Goal: Task Accomplishment & Management: Manage account settings

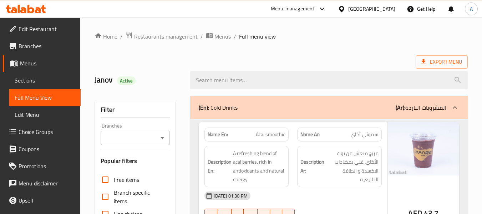
click at [104, 35] on link "Home" at bounding box center [105, 36] width 23 height 9
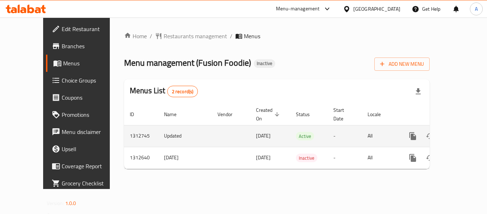
click at [460, 132] on icon "enhanced table" at bounding box center [464, 136] width 9 height 9
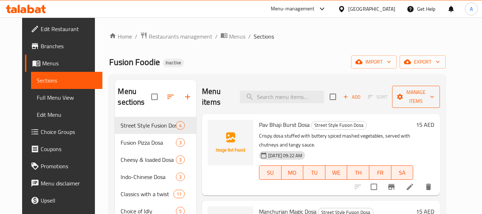
click at [419, 91] on span "Manage items" at bounding box center [415, 97] width 36 height 18
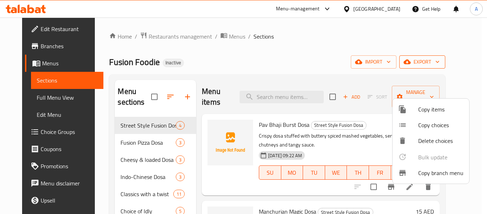
drag, startPoint x: 273, startPoint y: 50, endPoint x: 437, endPoint y: 62, distance: 164.4
click at [273, 50] on div at bounding box center [243, 107] width 487 height 214
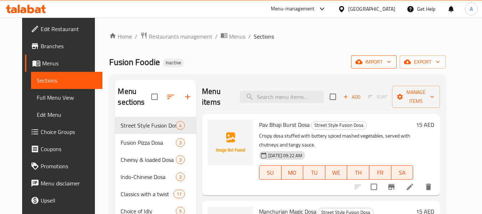
click at [385, 67] on button "import" at bounding box center [374, 61] width 46 height 13
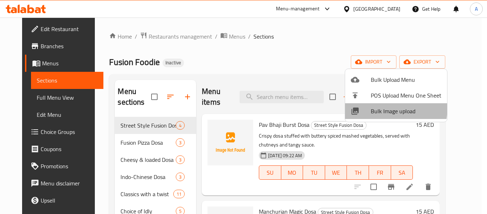
click at [367, 107] on div at bounding box center [361, 111] width 20 height 9
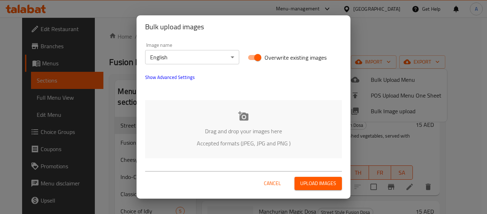
click at [245, 102] on div "Drag and drop your images here Accepted formats (JPEG, JPG and PNG )" at bounding box center [243, 129] width 197 height 58
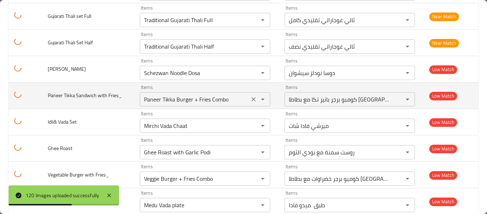
scroll to position [2638, 0]
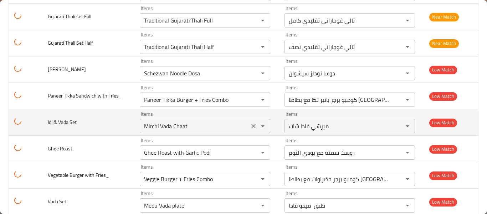
drag, startPoint x: 248, startPoint y: 125, endPoint x: 247, endPoint y: 132, distance: 7.3
click at [250, 125] on icon "Clear" at bounding box center [253, 125] width 7 height 7
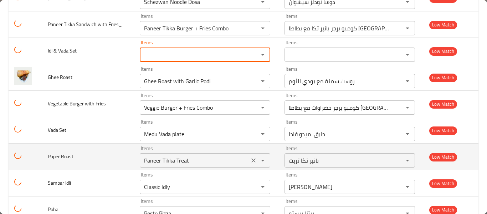
scroll to position [2745, 0]
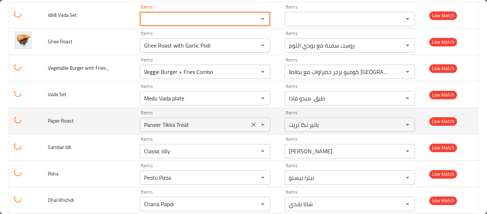
click at [250, 124] on icon "Clear" at bounding box center [253, 124] width 7 height 7
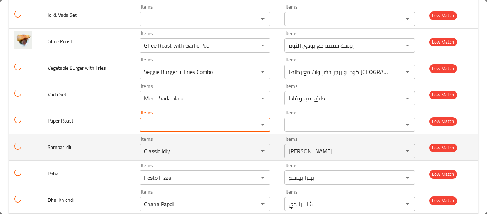
drag, startPoint x: 251, startPoint y: 149, endPoint x: 233, endPoint y: 159, distance: 20.5
click at [251, 149] on icon "Clear" at bounding box center [253, 150] width 7 height 7
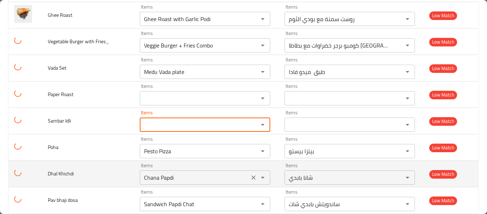
scroll to position [2780, 0]
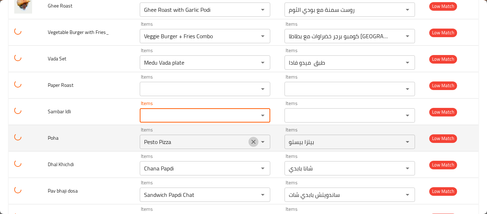
click at [250, 141] on icon "Clear" at bounding box center [253, 141] width 7 height 7
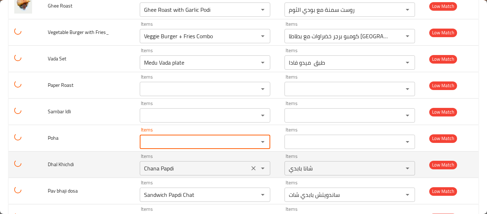
click at [251, 166] on icon "Clear" at bounding box center [253, 168] width 4 height 4
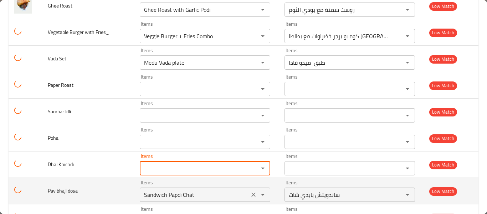
click at [251, 192] on icon "Clear" at bounding box center [253, 194] width 4 height 4
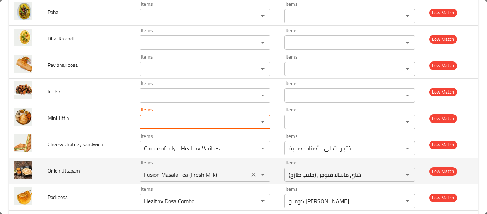
scroll to position [2923, 0]
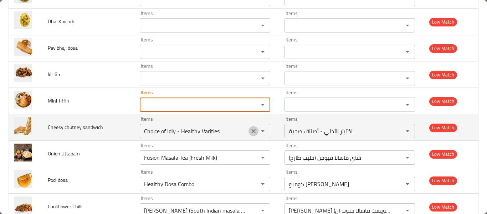
click at [251, 134] on icon "Clear" at bounding box center [253, 130] width 7 height 7
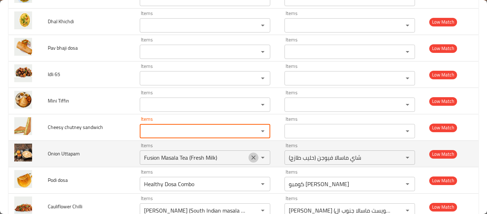
click at [250, 155] on icon "Clear" at bounding box center [253, 157] width 7 height 7
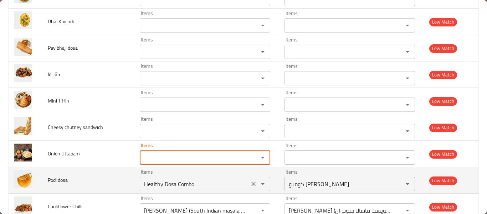
click at [250, 184] on icon "Clear" at bounding box center [253, 183] width 7 height 7
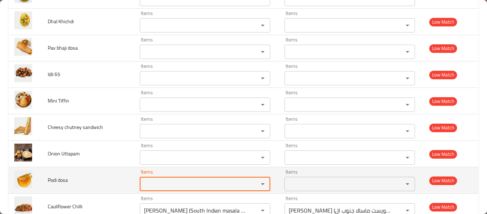
scroll to position [2959, 0]
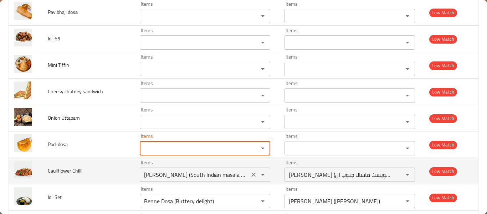
click at [252, 174] on icon "Clear" at bounding box center [253, 174] width 7 height 7
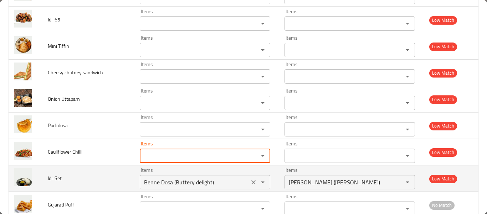
scroll to position [2994, 0]
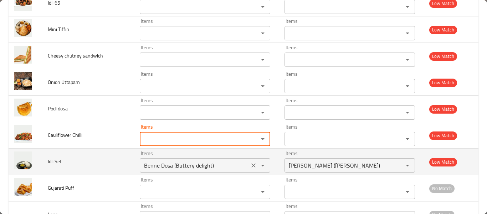
click at [250, 165] on icon "Clear" at bounding box center [253, 164] width 7 height 7
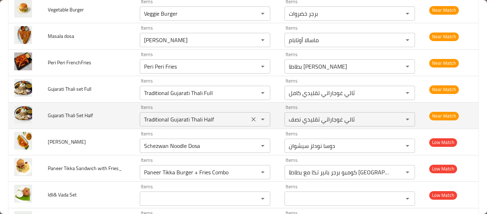
scroll to position [2576, 0]
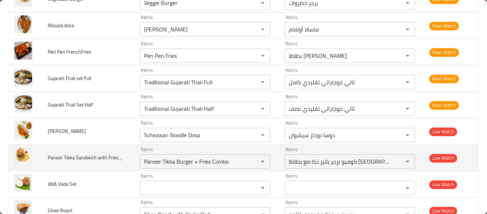
drag, startPoint x: 251, startPoint y: 135, endPoint x: 242, endPoint y: 145, distance: 13.4
click at [251, 135] on icon "Clear" at bounding box center [253, 135] width 4 height 4
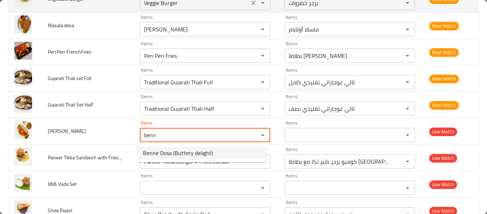
type Dosa "Benne Dosa (Buttery delight)"
type Dosa-ar "بيني دوسا (باتري ديلايت)"
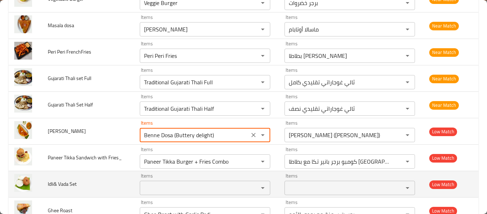
type Dosa "Benne Dosa (Buttery delight)"
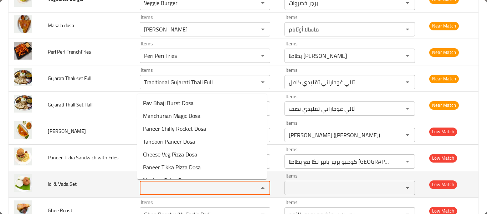
click at [174, 185] on Set "Items" at bounding box center [194, 188] width 105 height 10
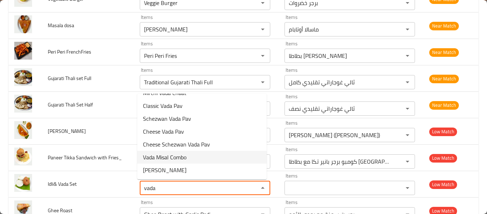
scroll to position [0, 0]
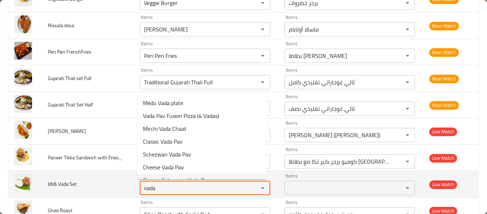
click at [178, 185] on Set "vada" at bounding box center [194, 188] width 105 height 10
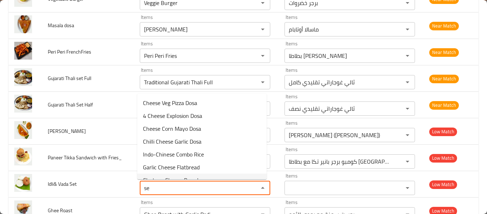
type Set "s"
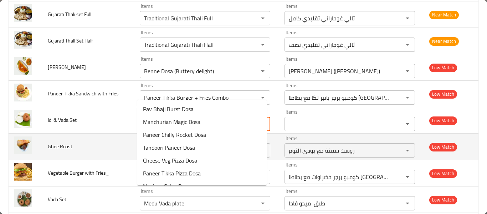
scroll to position [2683, 0]
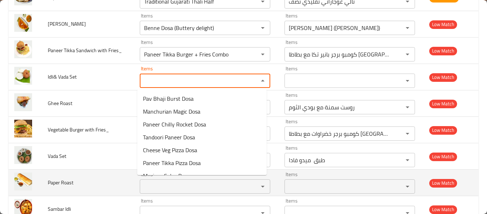
click at [108, 172] on td "Paper Roast" at bounding box center [88, 182] width 92 height 26
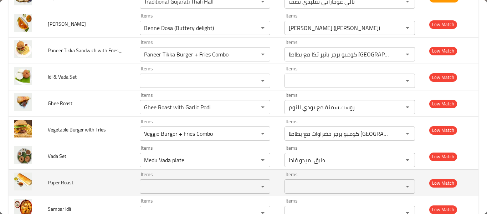
click at [166, 187] on Roast "Items" at bounding box center [194, 186] width 105 height 10
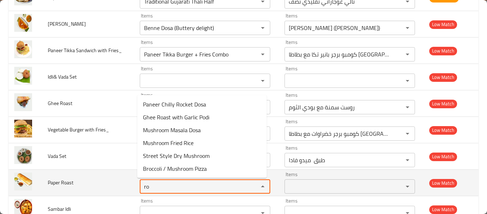
type Roast "r"
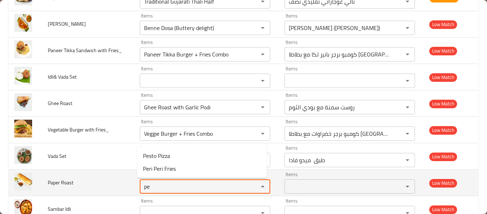
type Roast "p"
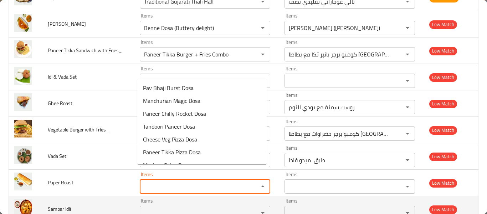
scroll to position [2719, 0]
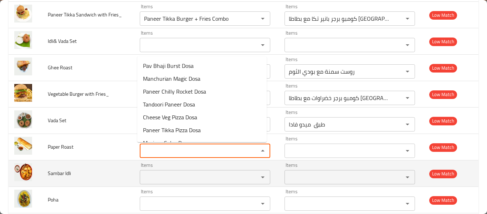
click at [152, 181] on Idli "Items" at bounding box center [194, 177] width 105 height 10
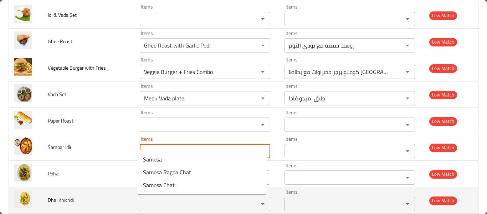
scroll to position [2754, 0]
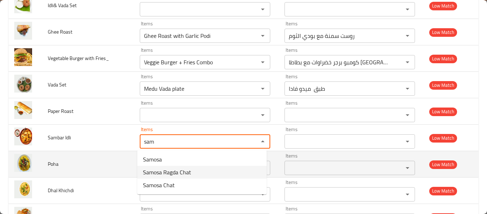
type Idli "sam"
click at [102, 168] on td "Poha" at bounding box center [88, 164] width 92 height 26
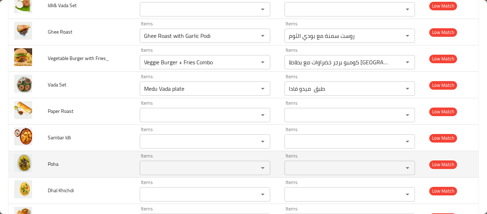
click at [148, 164] on input "Items" at bounding box center [194, 168] width 105 height 10
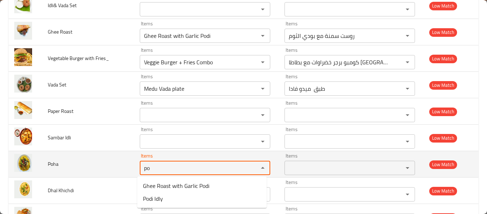
type input "p"
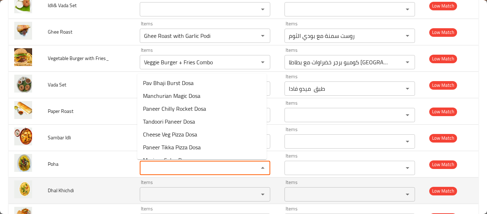
click at [145, 189] on div "Items" at bounding box center [205, 194] width 130 height 14
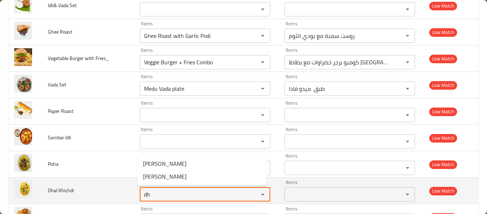
type Khichdi "d"
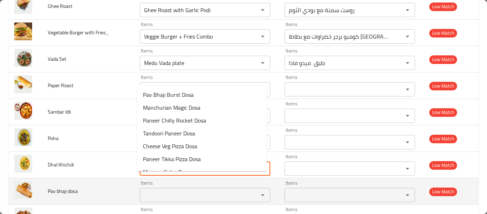
scroll to position [2790, 0]
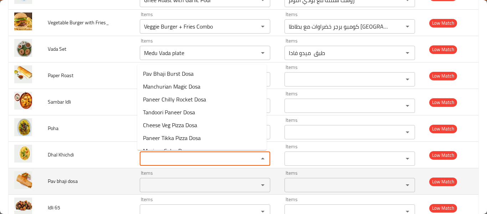
click at [160, 178] on div "Items" at bounding box center [205, 185] width 130 height 14
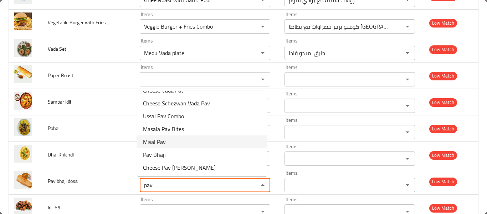
scroll to position [74, 0]
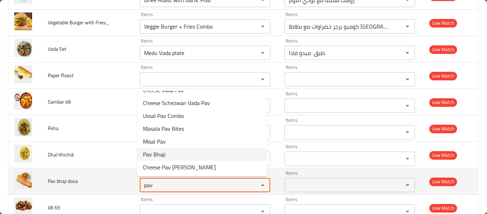
type dosa "pav"
click at [89, 186] on td "Pav bhaji dosa" at bounding box center [88, 181] width 92 height 26
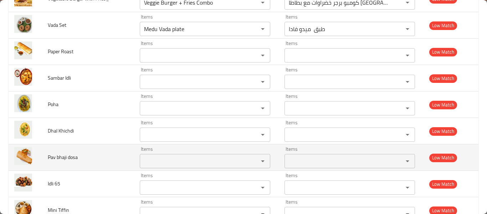
scroll to position [2826, 0]
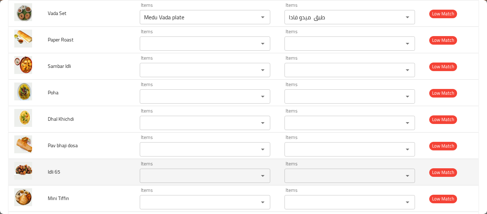
click at [144, 167] on div "Items Items" at bounding box center [205, 172] width 130 height 22
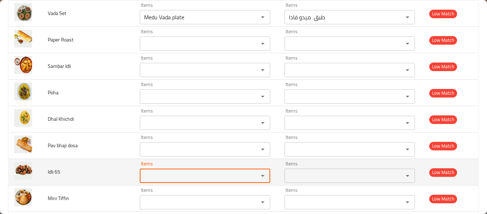
click at [143, 175] on 65 "Items" at bounding box center [194, 175] width 105 height 10
type 65 "65"
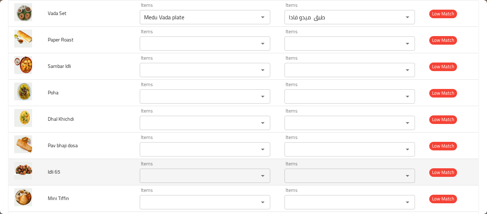
click at [109, 180] on td "Idli 65" at bounding box center [88, 172] width 92 height 26
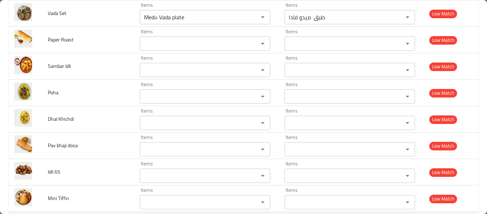
scroll to position [2861, 0]
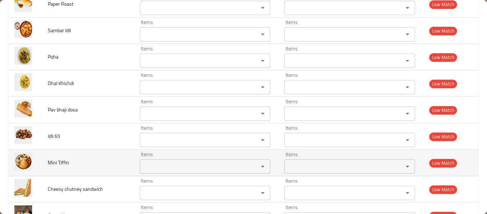
click at [149, 172] on div "Items" at bounding box center [205, 166] width 130 height 14
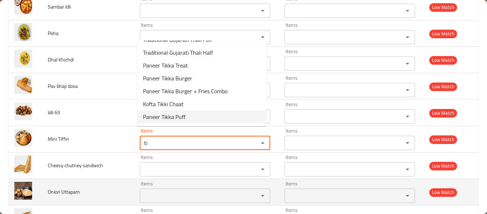
scroll to position [2897, 0]
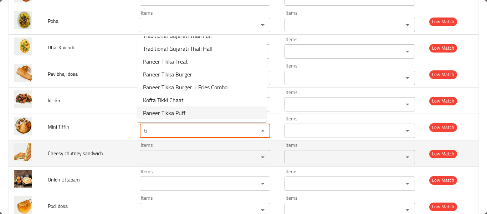
type Tiffin "ti"
click at [156, 162] on sandwich "Items" at bounding box center [194, 157] width 105 height 10
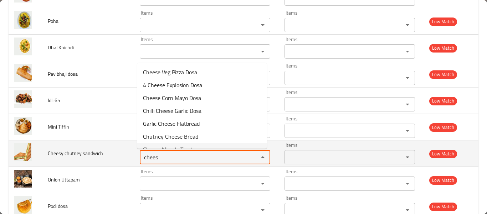
click at [180, 163] on div "chees Items" at bounding box center [205, 157] width 130 height 14
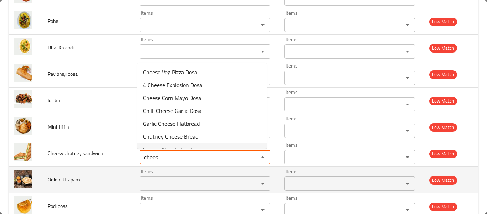
drag, startPoint x: 178, startPoint y: 160, endPoint x: 126, endPoint y: 176, distance: 54.8
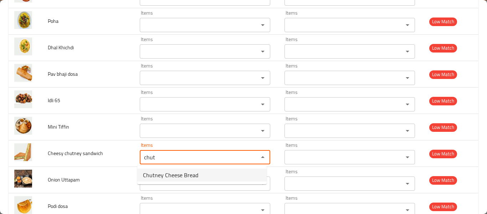
click at [159, 171] on span "Chutney Cheese Bread" at bounding box center [170, 174] width 55 height 9
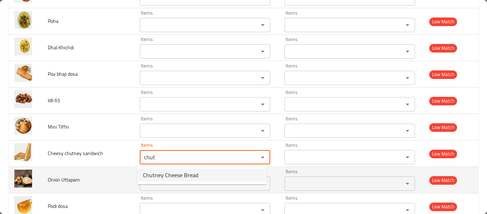
type sandwich "Chutney Cheese Bread"
type sandwich-ar "خبز جبنة شوتني"
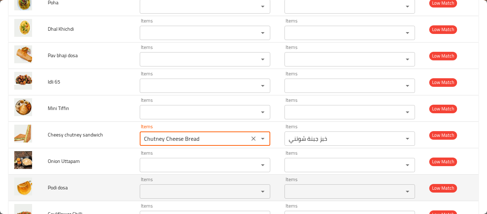
scroll to position [2932, 0]
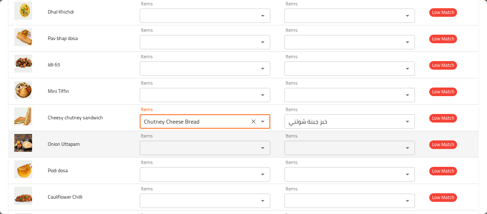
type sandwich "Chutney Cheese Bread"
click at [177, 147] on Uttapam "Items" at bounding box center [194, 148] width 105 height 10
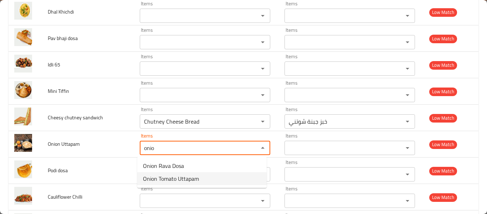
click at [154, 183] on span "Onion Tomato Uttapam" at bounding box center [171, 178] width 56 height 9
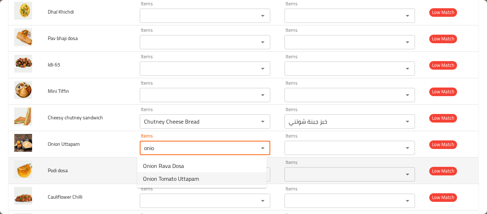
type Uttapam "Onion Tomato Uttapam"
type Uttapam-ar "أوتابام بصل طماطم"
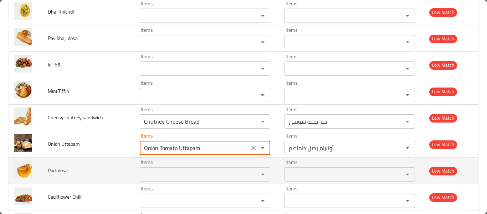
click at [154, 168] on div "Items" at bounding box center [205, 174] width 130 height 14
type Uttapam "Onion Tomato Uttapam"
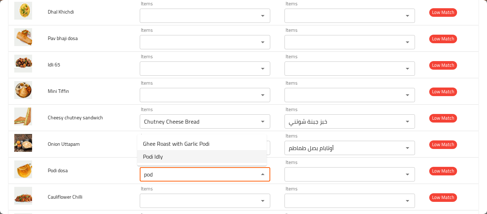
click at [162, 160] on span "Podi Idly" at bounding box center [153, 156] width 20 height 9
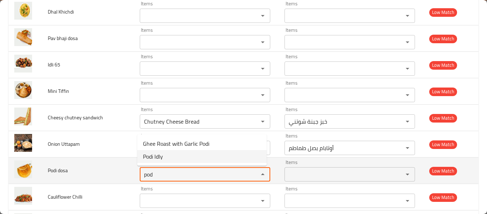
type dosa "Podi Idly"
type dosa-ar "بودي إدلي"
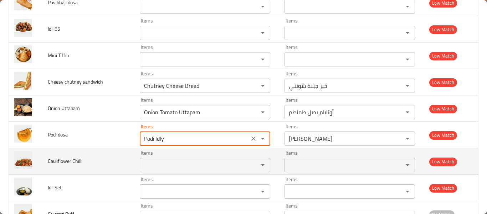
type dosa "Podi Idly"
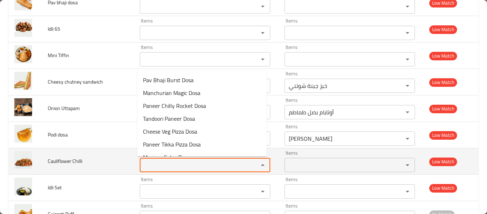
click at [142, 168] on Chilli "Items" at bounding box center [194, 165] width 105 height 10
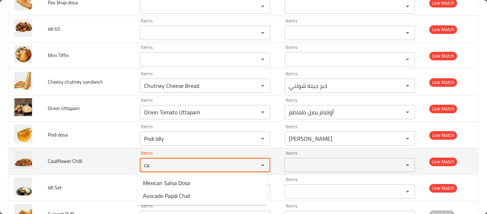
type Chilli "c"
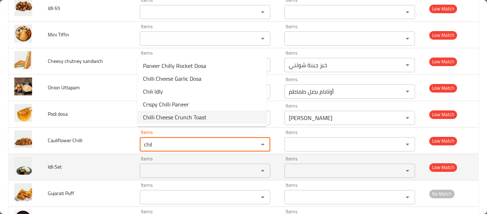
scroll to position [3004, 0]
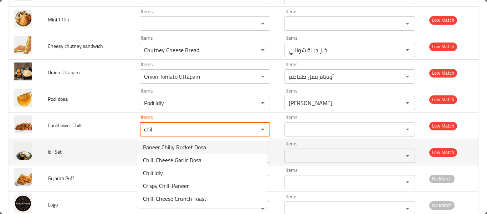
type Chilli "chil"
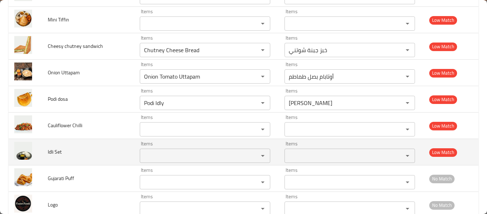
click at [88, 160] on td "Idli Set" at bounding box center [88, 152] width 92 height 26
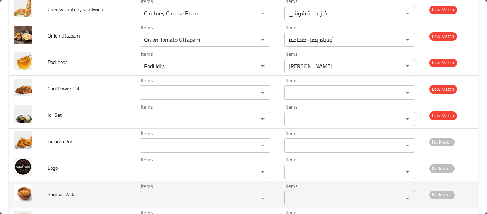
scroll to position [3075, 0]
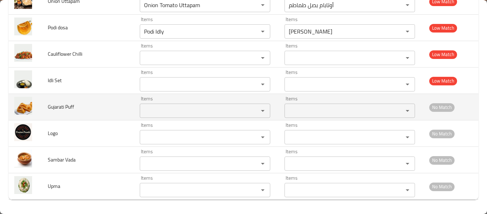
click at [158, 113] on Puff "Items" at bounding box center [194, 111] width 105 height 10
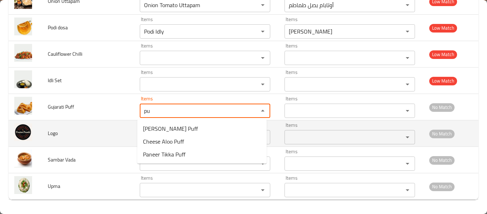
type Puff "p"
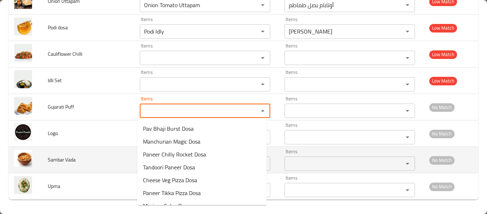
click at [112, 150] on td "Sambar Vada" at bounding box center [88, 159] width 92 height 26
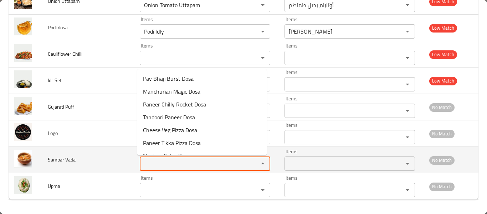
click at [152, 162] on Vada "Items" at bounding box center [194, 163] width 105 height 10
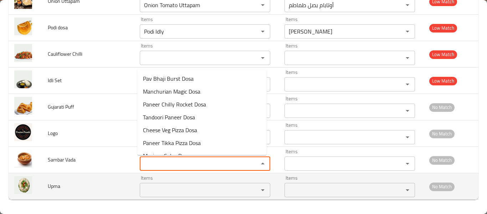
click at [155, 185] on div "Items" at bounding box center [205, 190] width 130 height 14
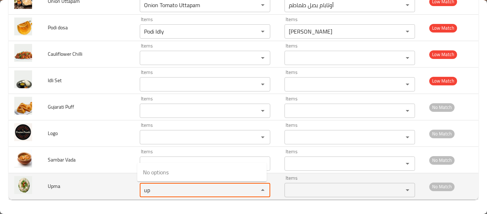
type input "u"
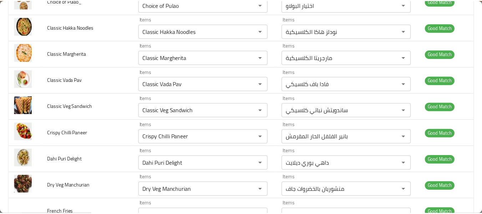
scroll to position [0, 0]
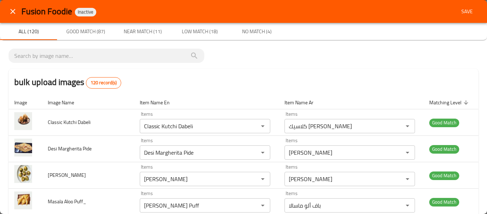
click at [469, 12] on span "Save" at bounding box center [466, 11] width 17 height 9
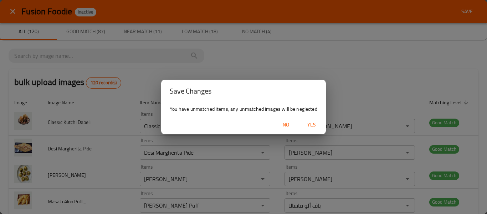
click at [316, 121] on span "Yes" at bounding box center [311, 124] width 17 height 9
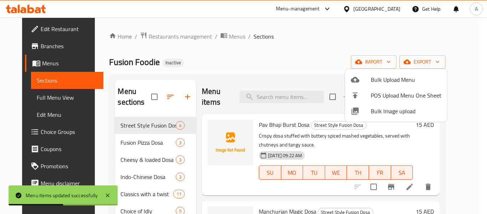
click at [59, 100] on div at bounding box center [243, 107] width 487 height 214
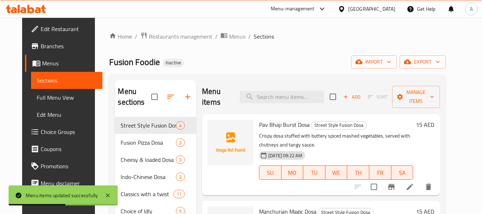
click at [59, 100] on span "Full Menu View" at bounding box center [67, 97] width 60 height 9
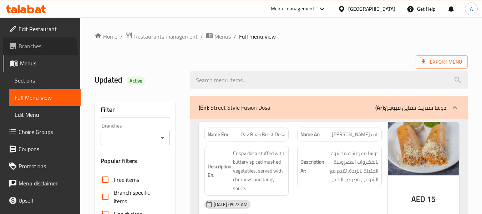
click at [25, 52] on link "Branches" at bounding box center [42, 45] width 78 height 17
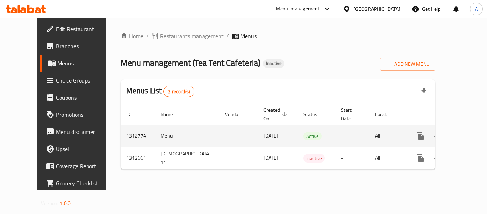
click at [467, 132] on icon "enhanced table" at bounding box center [471, 136] width 9 height 9
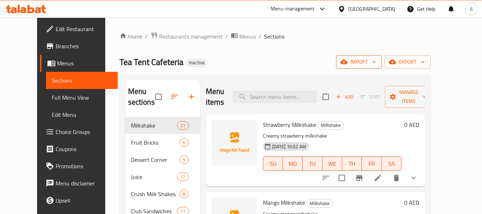
click at [376, 63] on span "import" at bounding box center [358, 61] width 34 height 9
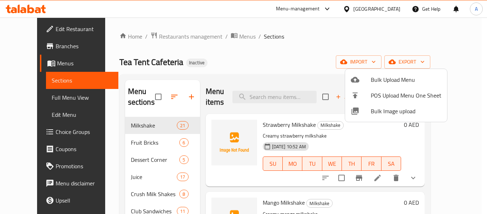
click at [376, 117] on li "Bulk Image upload" at bounding box center [396, 111] width 102 height 16
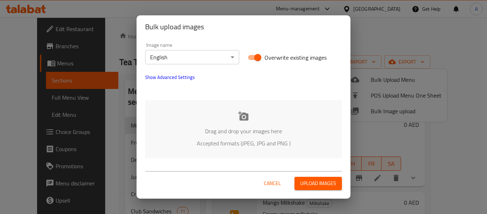
click at [228, 127] on p "Drag and drop your images here" at bounding box center [243, 131] width 175 height 9
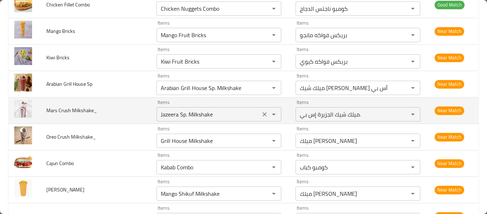
scroll to position [1869, 0]
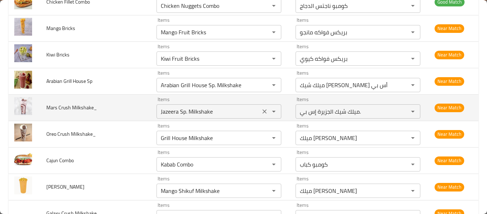
click at [212, 112] on Milkshake_ "Jazeera Sp. Milkshake" at bounding box center [208, 111] width 99 height 10
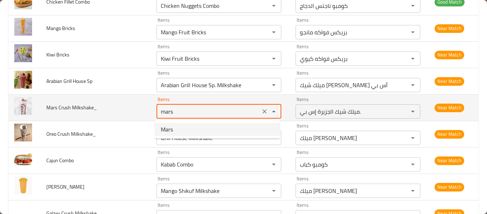
type Milkshake_ "Mars"
type Milkshake_-ar "مارس"
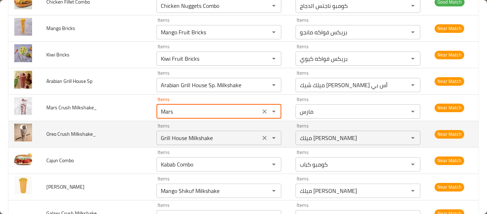
type Milkshake_ "Mars"
click at [211, 133] on Milkshake_ "Grill House Milkshake" at bounding box center [208, 138] width 99 height 10
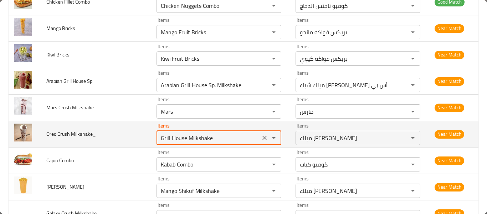
click at [211, 133] on Milkshake_ "Grill House Milkshake" at bounding box center [208, 138] width 99 height 10
type Milkshake_ "Oreo"
type Milkshake_-ar "أوريو"
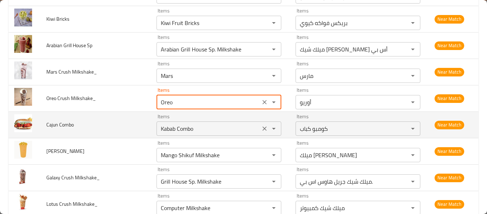
type Milkshake_ "Oreo"
click at [220, 130] on Combo "Kabab Combo" at bounding box center [208, 128] width 99 height 10
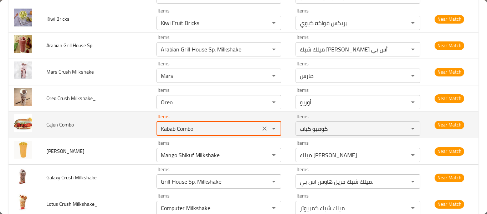
click at [220, 130] on Combo "Kabab Combo" at bounding box center [208, 128] width 99 height 10
type Combo "Cajun Burger"
type Combo-ar "برجر كاجون"
type Combo "Cajun Burger"
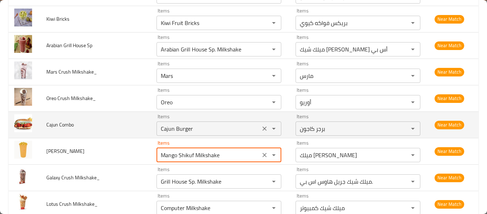
scroll to position [1940, 0]
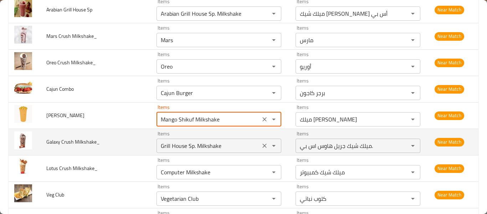
click at [211, 142] on Milkshake_ "Grill House Sp. Milkshake" at bounding box center [208, 145] width 99 height 10
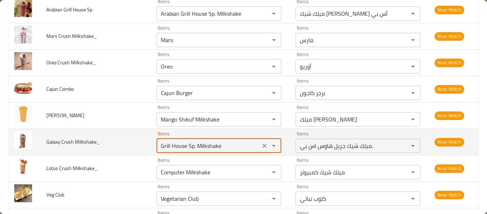
click at [211, 142] on Milkshake_ "Grill House Sp. Milkshake" at bounding box center [208, 145] width 99 height 10
type Milkshake_ "c"
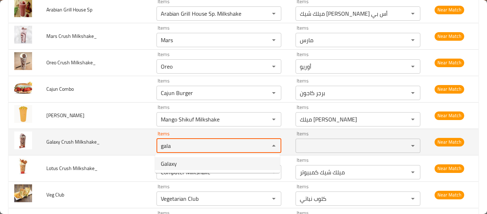
type Milkshake_ "Galaxy"
type Milkshake_-ar "جلاكسي"
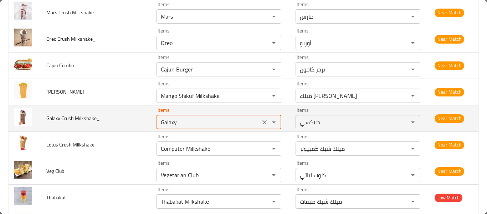
scroll to position [1976, 0]
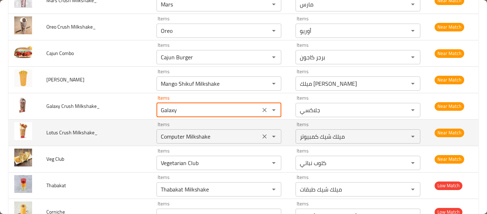
click at [211, 142] on div "Computer Milkshake Items" at bounding box center [218, 136] width 125 height 14
type Milkshake_ "Galaxy"
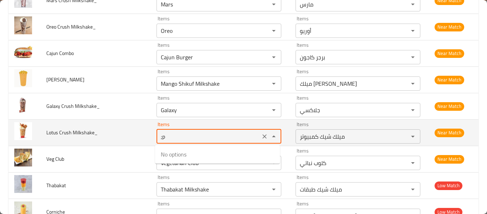
type Milkshake_ ";"
type Milkshake_ "l"
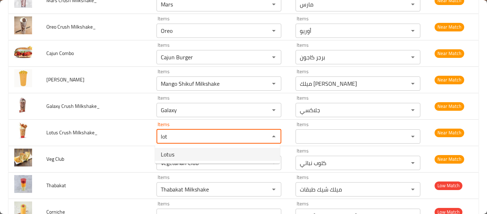
click at [207, 157] on Milkshake_-option-0 "Lotus" at bounding box center [217, 154] width 125 height 13
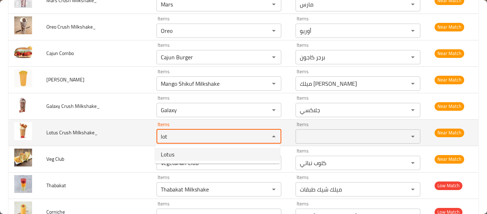
type Milkshake_ "Lotus"
type Milkshake_-ar "لوتس"
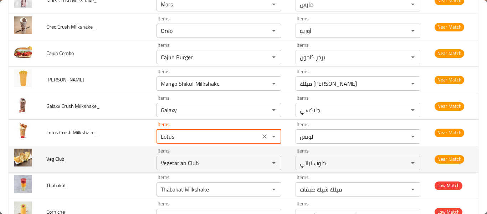
type Milkshake_ "Lotus"
click at [114, 167] on td "Veg Club" at bounding box center [96, 158] width 110 height 26
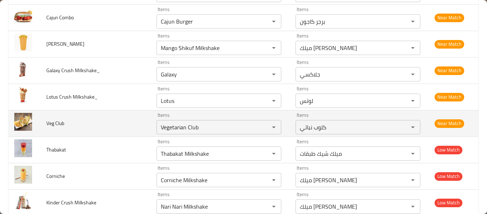
scroll to position [2083, 0]
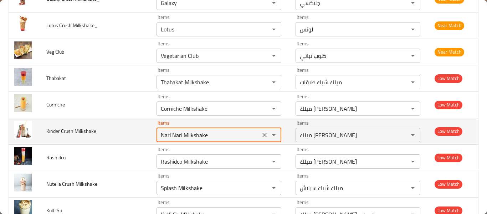
click at [180, 132] on Milkshake "Nari Nari Milkshake" at bounding box center [208, 135] width 99 height 10
type Milkshake "Nari Nari Milkshake"
click at [69, 141] on td "Kinder Crush Milkshake" at bounding box center [96, 131] width 110 height 26
click at [264, 136] on icon "Clear" at bounding box center [264, 135] width 4 height 4
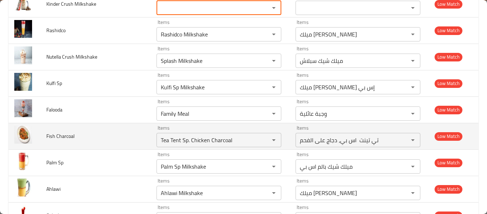
scroll to position [2226, 0]
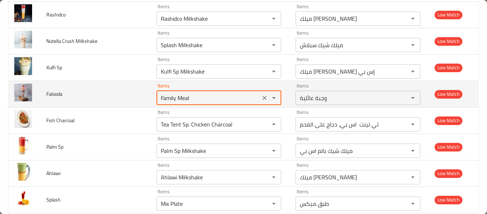
click at [176, 95] on input "Family Meal" at bounding box center [208, 98] width 99 height 10
type input "Family Meal"
click at [130, 103] on td "Falooda" at bounding box center [96, 94] width 110 height 26
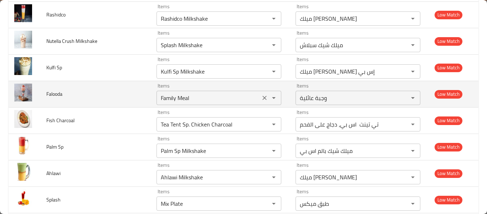
click at [263, 98] on icon "Clear" at bounding box center [264, 98] width 4 height 4
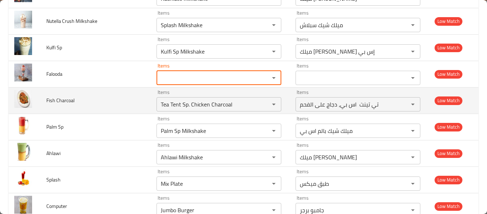
scroll to position [2261, 0]
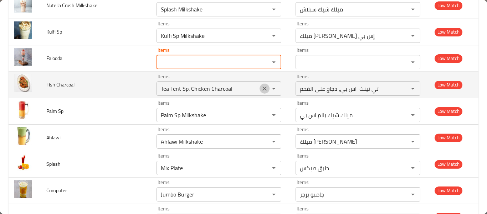
click at [264, 92] on button "Clear" at bounding box center [264, 88] width 10 height 10
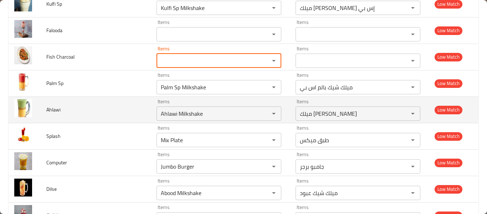
scroll to position [2297, 0]
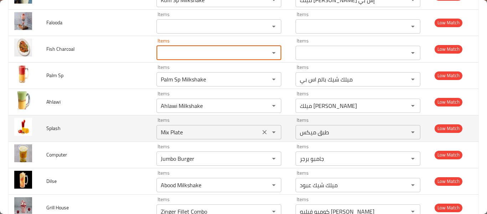
click at [265, 133] on icon "Clear" at bounding box center [264, 131] width 7 height 7
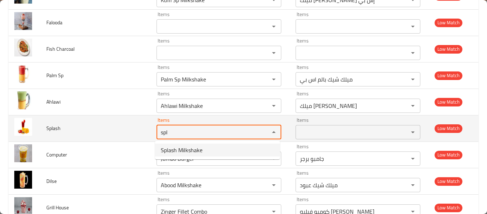
type input "Splash Milkshake"
type input "ميلك شيك سبلاش"
type input "Splash Milkshake"
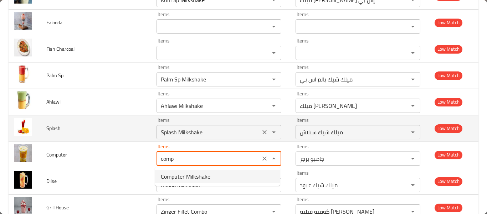
type input "Computer Milkshake"
type input "ميلك شيك كمبيوتر"
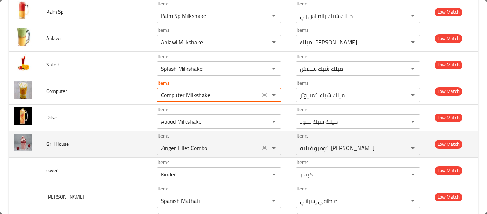
scroll to position [2368, 0]
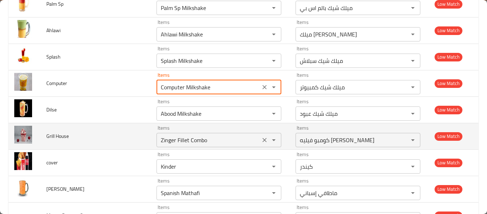
type input "Computer Milkshake"
click at [233, 143] on House "Zinger Fillet Combo" at bounding box center [208, 140] width 99 height 10
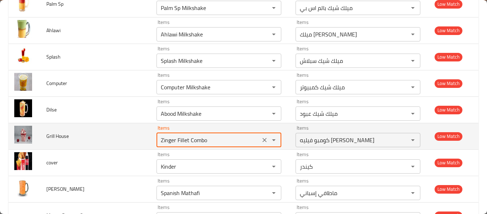
click at [233, 143] on House "Zinger Fillet Combo" at bounding box center [208, 140] width 99 height 10
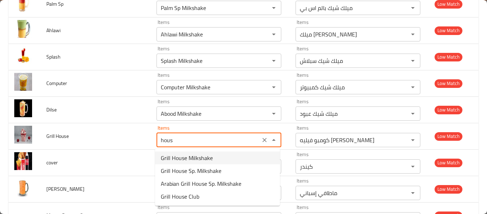
click at [222, 154] on House-option-0 "Grill House Milkshake" at bounding box center [217, 157] width 125 height 13
type House "Grill House Milkshake"
type House-ar "ميلك شيك جريل هاوس"
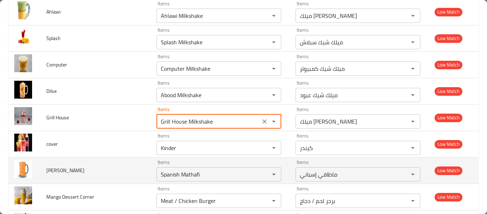
scroll to position [2404, 0]
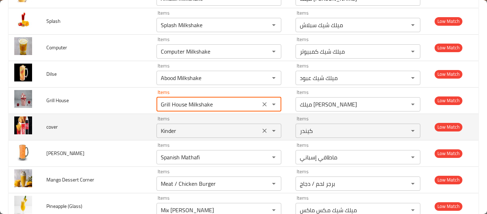
drag, startPoint x: 261, startPoint y: 130, endPoint x: 246, endPoint y: 137, distance: 16.6
click at [261, 130] on icon "Clear" at bounding box center [264, 130] width 7 height 7
type House "Grill House Milkshake"
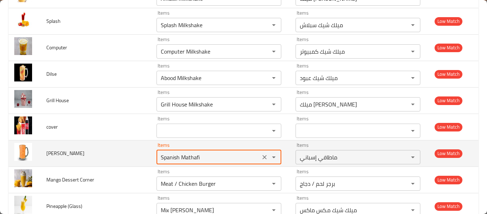
click at [213, 157] on Nari "Spanish Mathafi" at bounding box center [208, 157] width 99 height 10
type Nari "Nari Nari Milkshake"
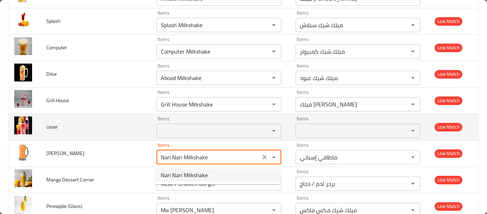
type Nari-ar "ميلك شيك ناري ناري"
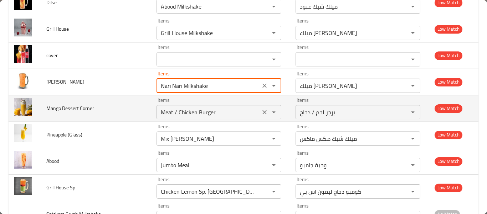
click at [261, 110] on icon "Clear" at bounding box center [264, 111] width 7 height 7
type Nari "Nari Nari Milkshake"
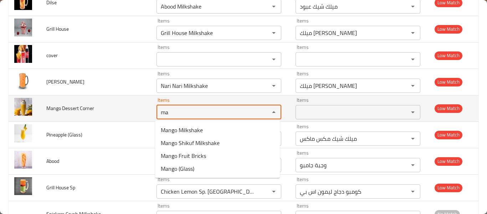
type Corner "m"
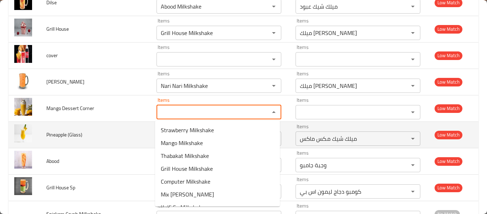
click at [95, 137] on td "Pineapple (Glass)" at bounding box center [96, 134] width 110 height 26
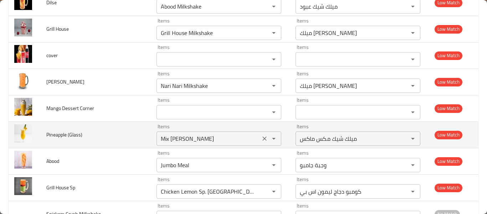
click at [263, 141] on icon "Clear" at bounding box center [264, 138] width 7 height 7
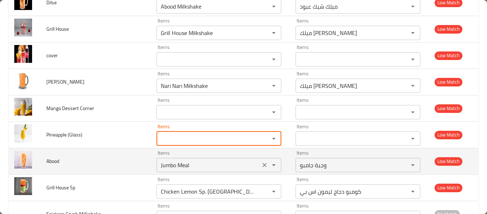
click at [235, 163] on input "Jumbo Meal" at bounding box center [208, 165] width 99 height 10
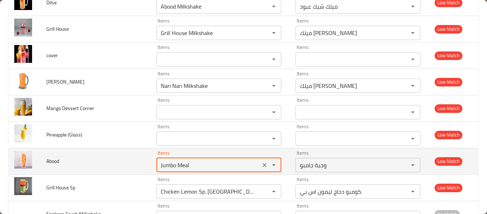
click at [235, 163] on input "Jumbo Meal" at bounding box center [208, 165] width 99 height 10
type input "Abood Milkshake"
type input "ميلك شيك عبود"
type input "Abood Milkshake"
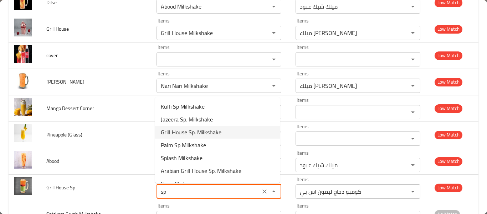
click at [213, 128] on span "Grill House Sp. Milkshake" at bounding box center [191, 132] width 61 height 9
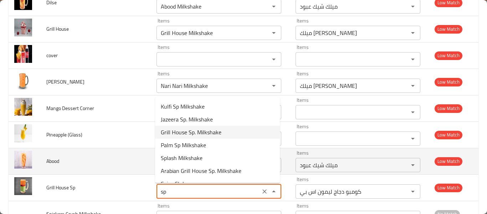
type Sp "Grill House Sp. Milkshake"
type Sp-ar "ميلك شيك جريل هاوس اس بي."
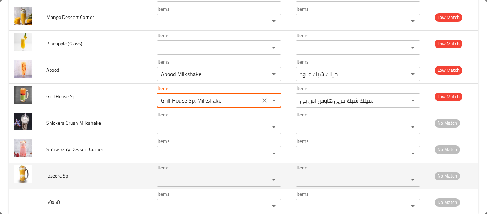
scroll to position [2582, 0]
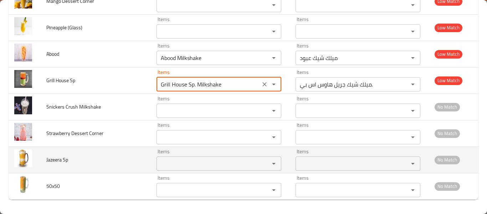
type Sp "Grill House Sp. Milkshake"
click at [188, 158] on Sp "Items" at bounding box center [208, 163] width 99 height 10
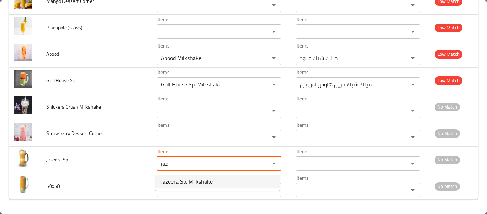
click at [186, 180] on span "Jazeera Sp. Milkshake" at bounding box center [187, 181] width 52 height 9
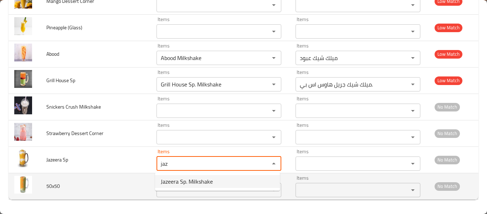
type Sp "Jazeera Sp. Milkshake"
type Sp-ar "ميلك شيك الجزيرة إس بي."
type Sp "Jazeera Sp. Milkshake"
click at [174, 191] on input "Items" at bounding box center [208, 190] width 99 height 10
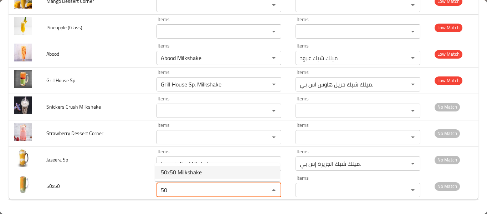
click at [190, 175] on span "50x50 Milkshake" at bounding box center [181, 172] width 41 height 9
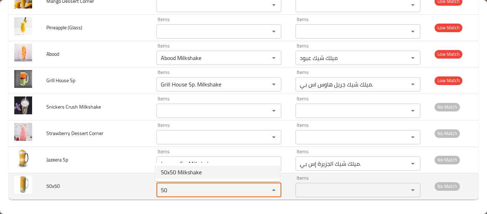
type input "50x50 Milkshake"
type input "ميلك شيك 50 * 50"
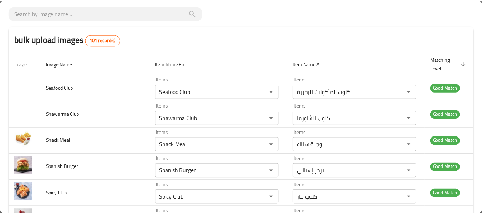
scroll to position [0, 0]
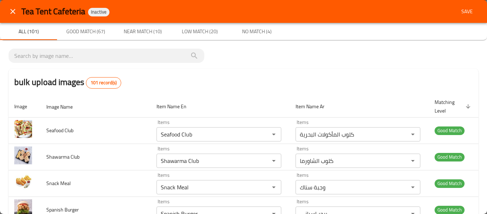
type input "50x50 Milkshake"
click at [464, 4] on div "Tea Tent Cafeteria Inactive Save" at bounding box center [243, 11] width 487 height 23
click at [463, 10] on span "Save" at bounding box center [466, 11] width 17 height 9
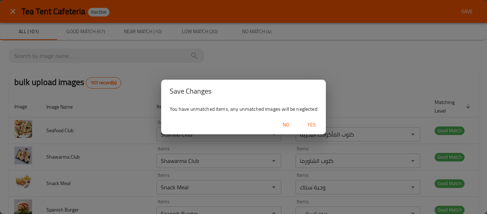
click at [308, 125] on span "Yes" at bounding box center [311, 124] width 17 height 9
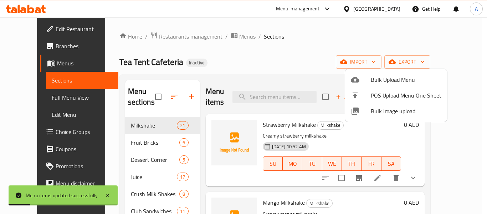
click at [51, 93] on div at bounding box center [243, 107] width 487 height 214
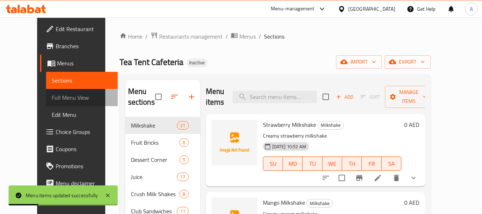
click at [52, 93] on span "Full Menu View" at bounding box center [82, 97] width 60 height 9
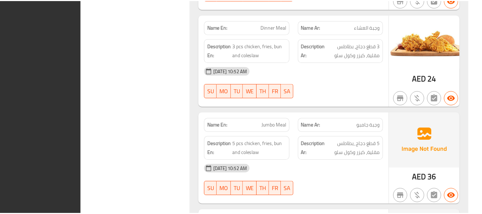
scroll to position [13133, 0]
